Goal: Task Accomplishment & Management: Use online tool/utility

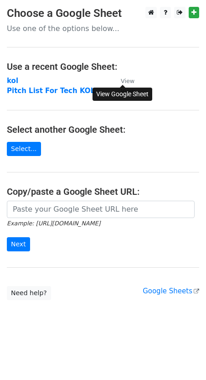
click at [132, 83] on small "View" at bounding box center [128, 80] width 14 height 7
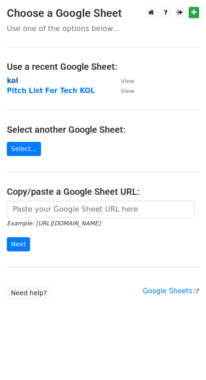
click at [10, 78] on strong "kol" at bounding box center [12, 81] width 11 height 8
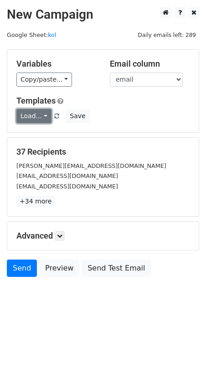
click at [30, 113] on link "Load..." at bounding box center [33, 116] width 35 height 14
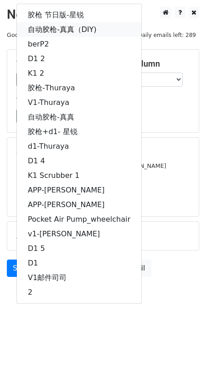
click at [76, 29] on link "自动胶枪-真真（DIY)" at bounding box center [79, 29] width 124 height 15
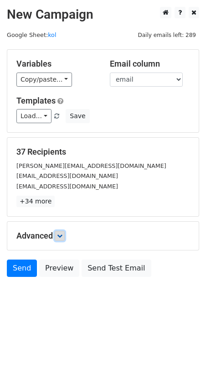
click at [58, 233] on link at bounding box center [60, 236] width 10 height 10
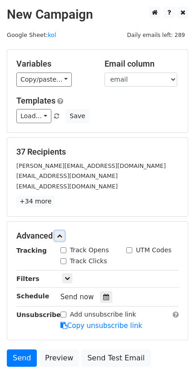
scroll to position [64, 0]
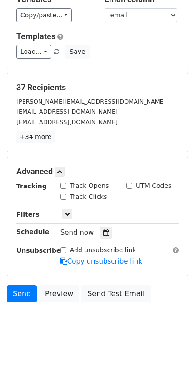
click at [97, 231] on div "Send now" at bounding box center [114, 232] width 107 height 12
click at [103, 232] on icon at bounding box center [106, 232] width 6 height 6
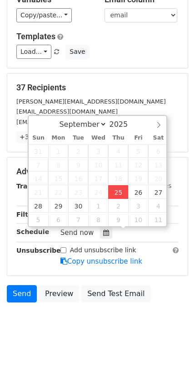
type input "[DATE] 17:46"
type input "05"
type input "46"
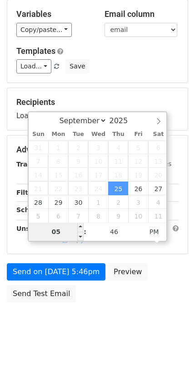
scroll to position [50, 0]
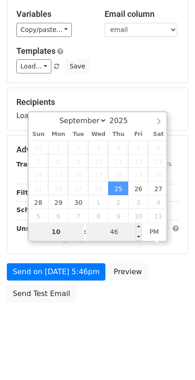
type input "10"
type input "[DATE] 22:46"
click at [118, 232] on input "46" at bounding box center [115, 231] width 56 height 18
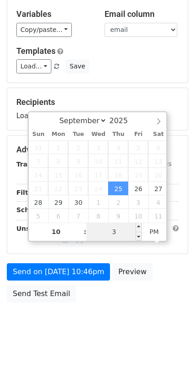
type input "30"
type input "[DATE] 22:30"
click at [169, 256] on form "Variables Copy/paste... {{First Name}} {{email}} Email column First Name email …" at bounding box center [98, 153] width 182 height 307
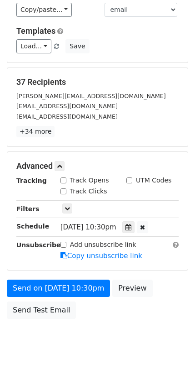
scroll to position [86, 0]
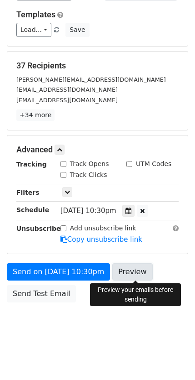
click at [133, 267] on link "Preview" at bounding box center [133, 271] width 40 height 17
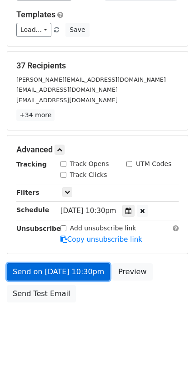
click at [61, 267] on link "Send on [DATE] 10:30pm" at bounding box center [58, 271] width 103 height 17
